Goal: Entertainment & Leisure: Browse casually

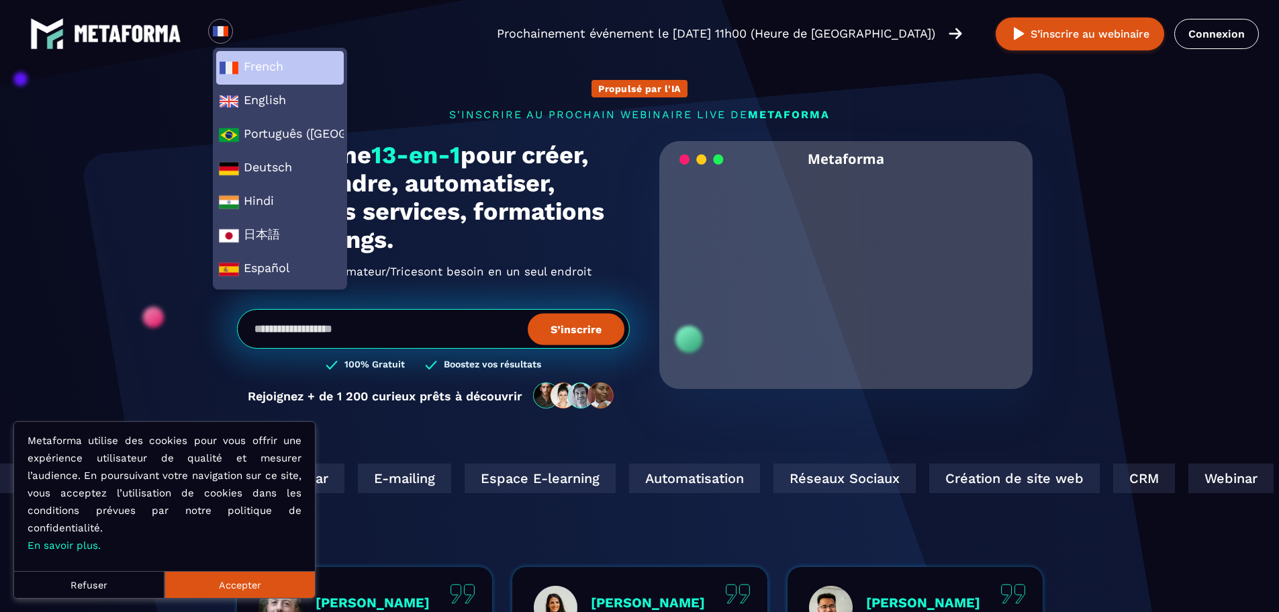
click at [246, 67] on span "French" at bounding box center [280, 68] width 122 height 20
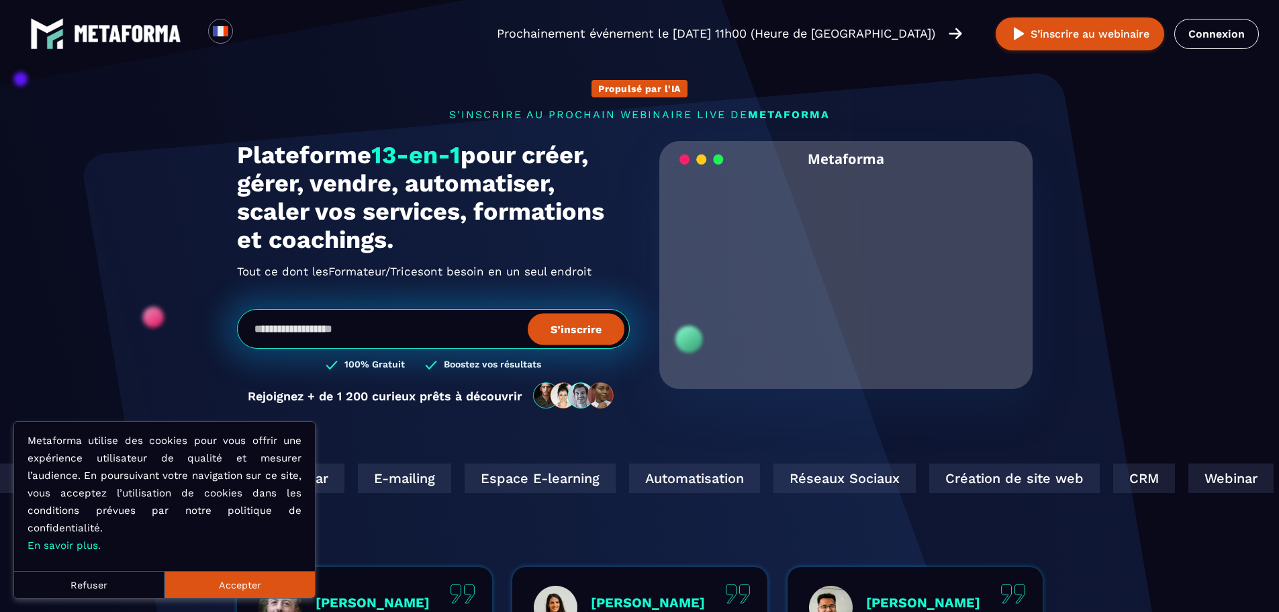
click at [218, 585] on button "Accepter" at bounding box center [240, 584] width 150 height 27
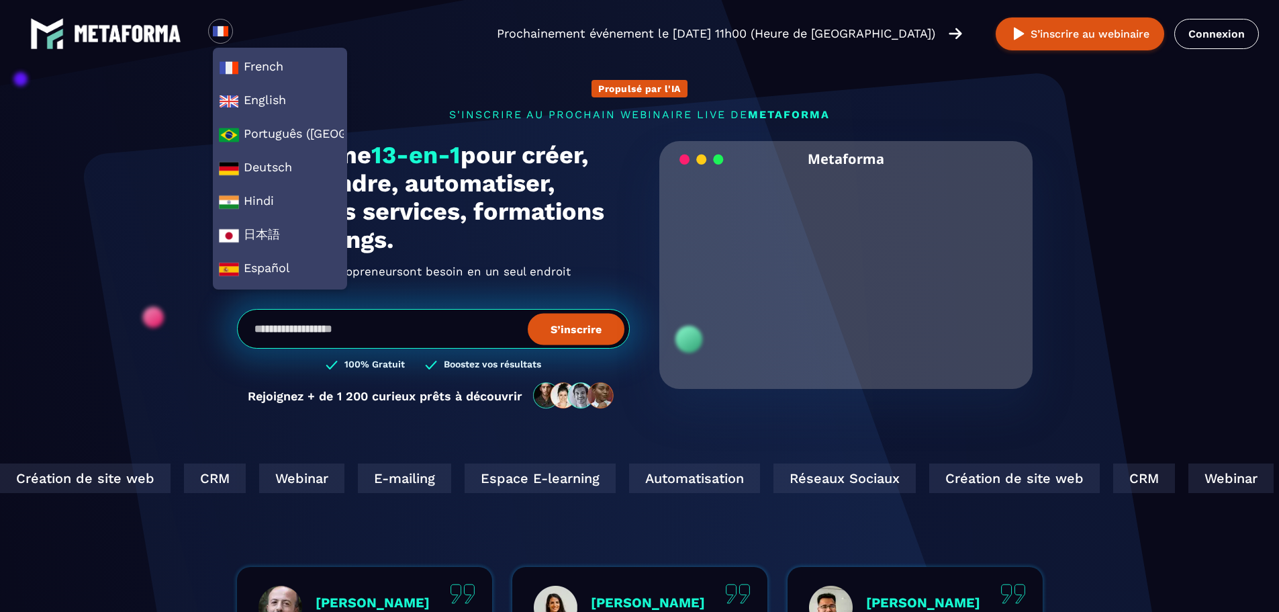
drag, startPoint x: 789, startPoint y: 60, endPoint x: 89, endPoint y: 107, distance: 701.3
click at [46, 28] on img at bounding box center [47, 34] width 34 height 34
click at [127, 134] on section "Propulsé par l'IA s'inscrire au prochain webinaire live de METAFORMA Prochainem…" at bounding box center [639, 430] width 1279 height 861
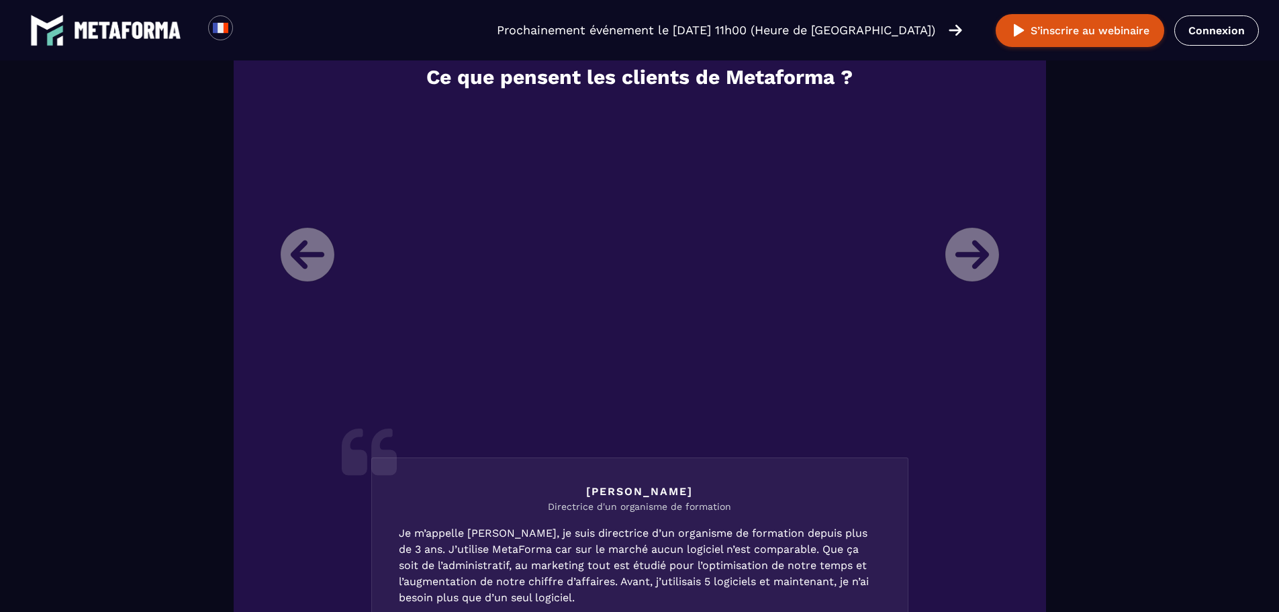
scroll to position [1679, 0]
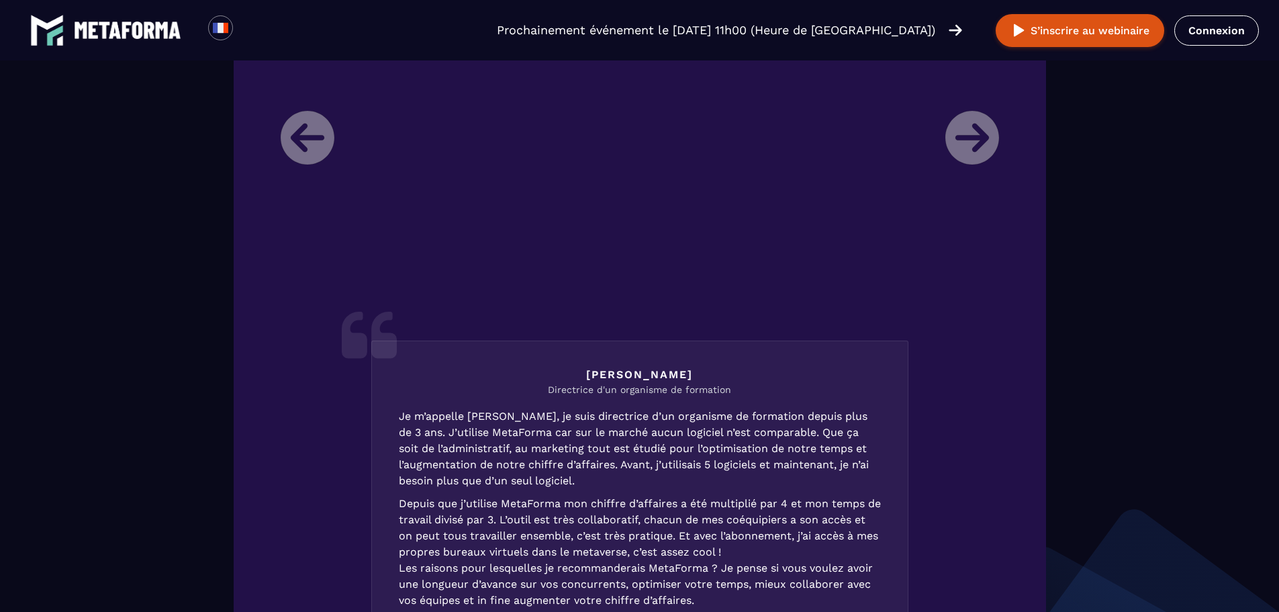
click at [12, 11] on div "Loading... Prochainement événement le jeudi 16 octobre à 11h00 (Heure de Paris)…" at bounding box center [639, 30] width 1279 height 60
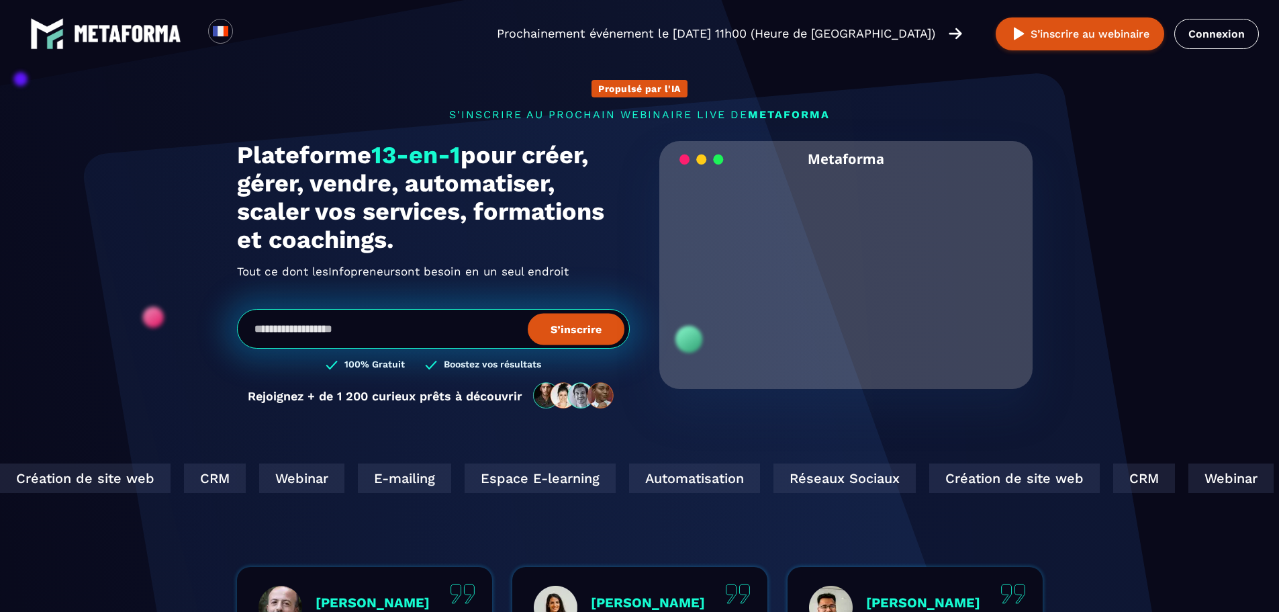
click at [847, 269] on video "Your browser does not support the video tag." at bounding box center [846, 265] width 354 height 177
